Goal: Information Seeking & Learning: Find contact information

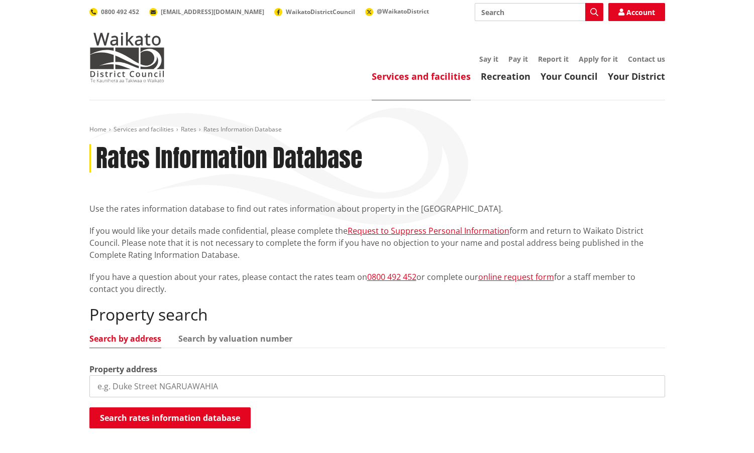
scroll to position [46, 0]
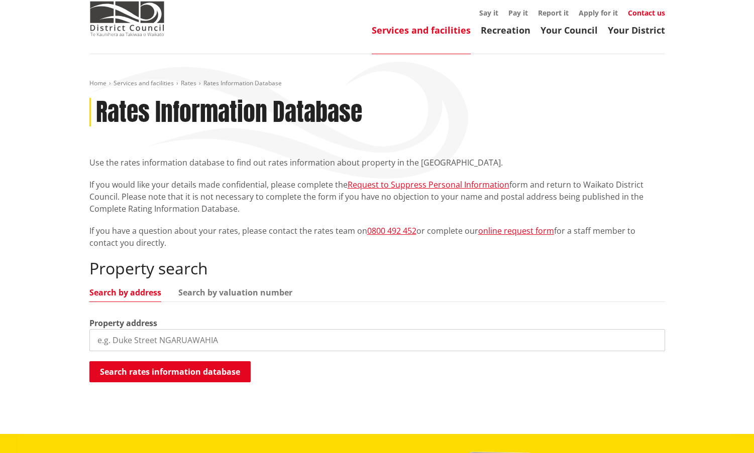
click at [639, 15] on link "Contact us" at bounding box center [646, 13] width 37 height 10
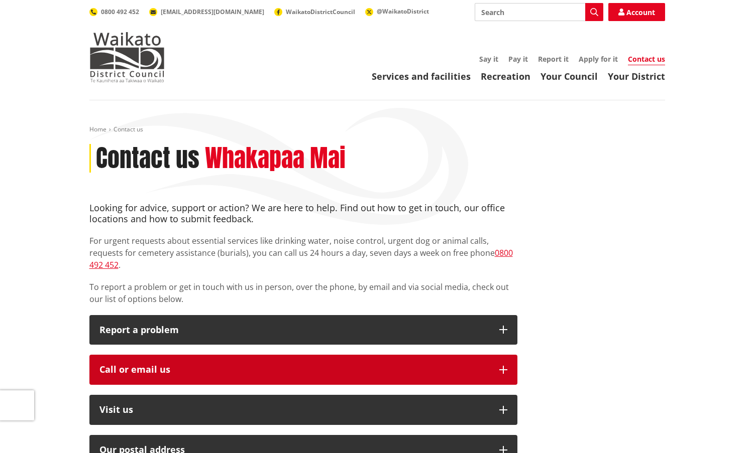
click at [284, 355] on button "Call or email us" at bounding box center [303, 370] width 428 height 30
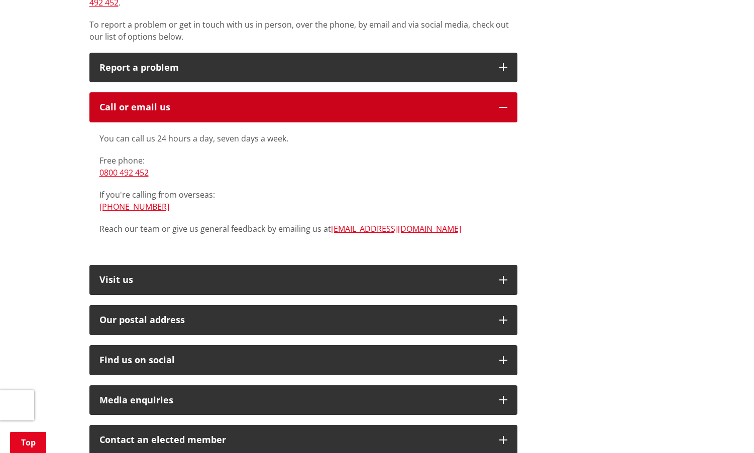
scroll to position [287, 0]
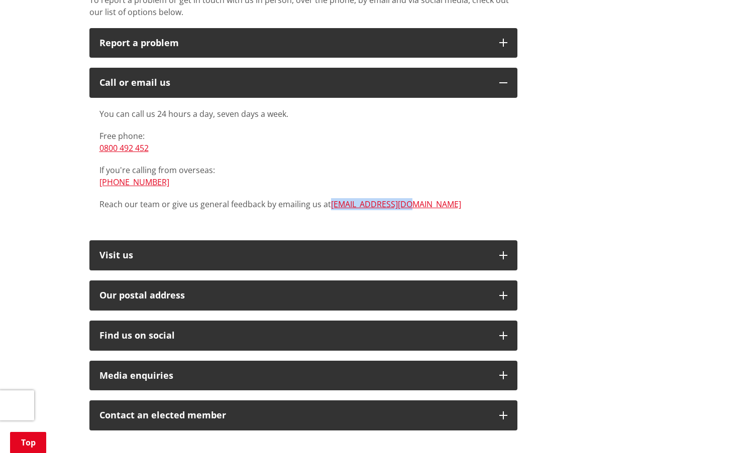
drag, startPoint x: 409, startPoint y: 191, endPoint x: 330, endPoint y: 204, distance: 79.3
click at [330, 204] on div "You can call us 24 hours a day, seven days a week. Free phone: [PHONE_NUMBER] I…" at bounding box center [303, 164] width 428 height 133
copy link "[EMAIL_ADDRESS][DOMAIN_NAME]"
